Goal: Find specific page/section: Find specific page/section

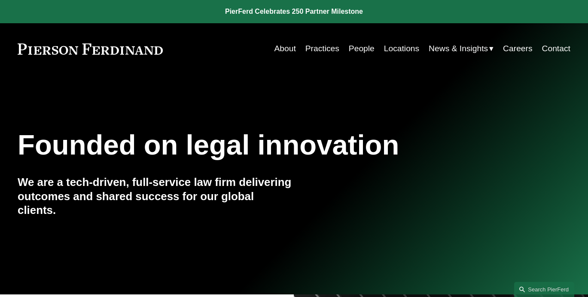
click at [364, 49] on link "People" at bounding box center [362, 48] width 26 height 17
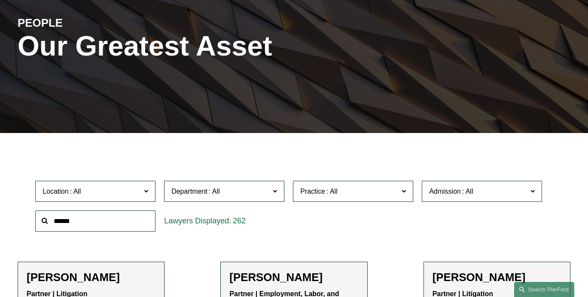
scroll to position [101, 0]
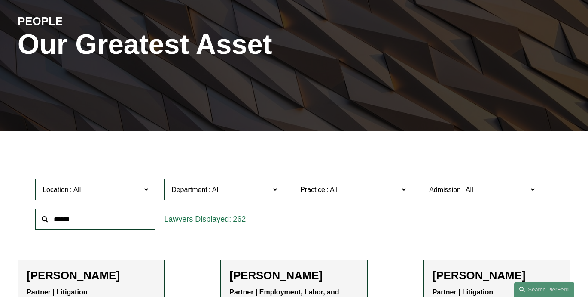
click at [97, 215] on input "text" at bounding box center [95, 218] width 120 height 21
type input "*****"
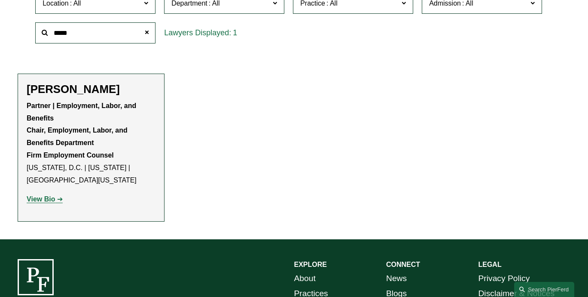
scroll to position [289, 0]
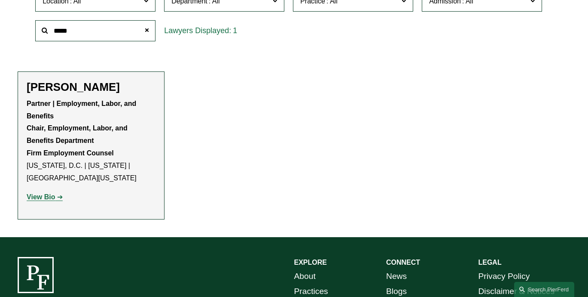
click at [47, 196] on strong "View Bio" at bounding box center [41, 196] width 28 height 7
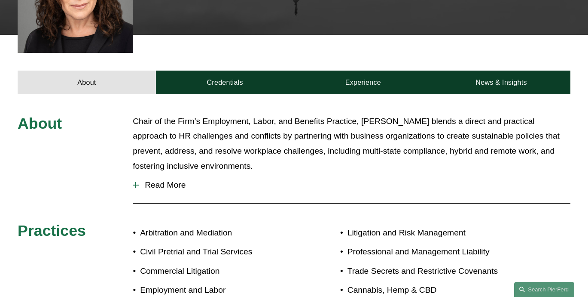
scroll to position [427, 0]
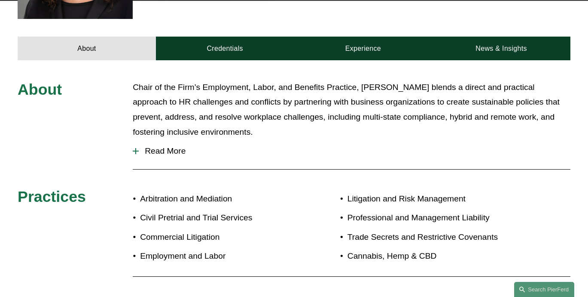
click at [173, 146] on span "Read More" at bounding box center [355, 150] width 432 height 9
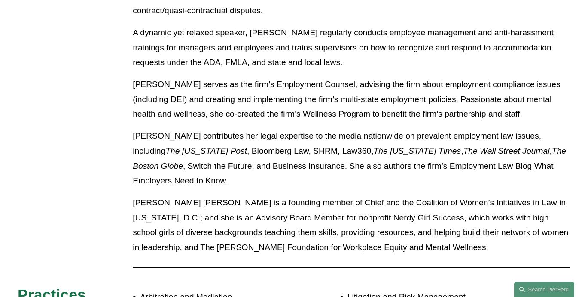
scroll to position [973, 0]
